Goal: Complete application form: Complete application form

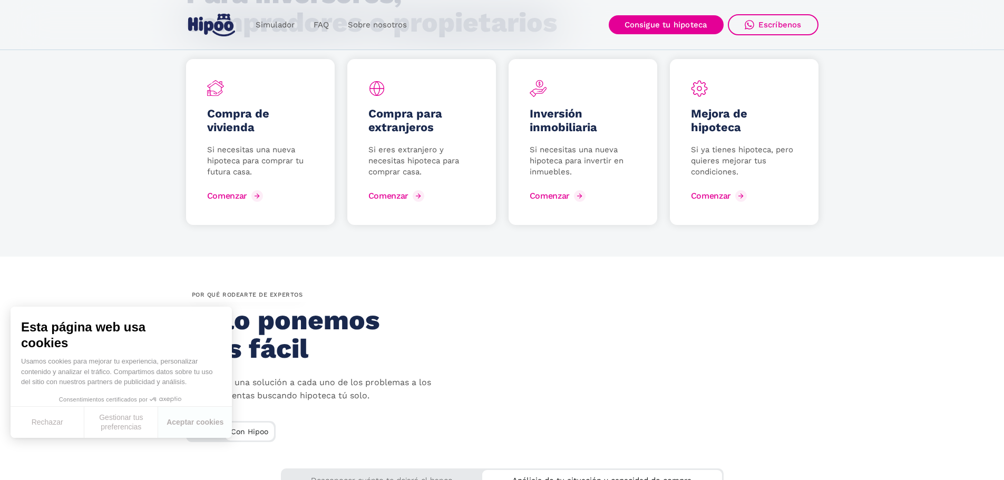
scroll to position [1423, 0]
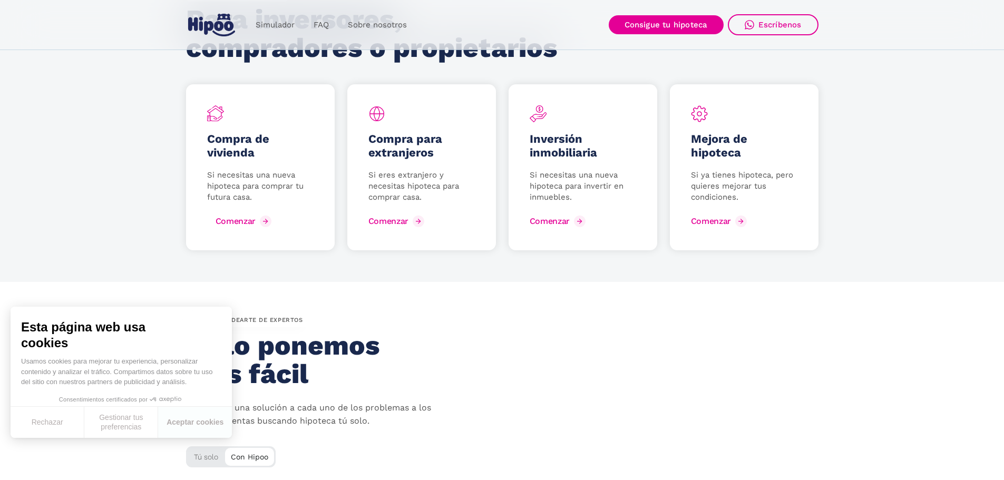
click at [247, 217] on div "Comenzar" at bounding box center [236, 221] width 40 height 10
